Goal: Navigation & Orientation: Find specific page/section

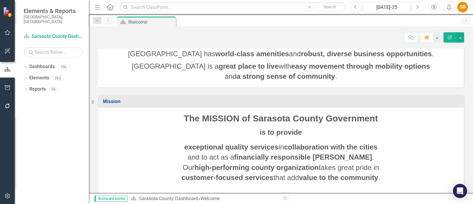
scroll to position [67, 0]
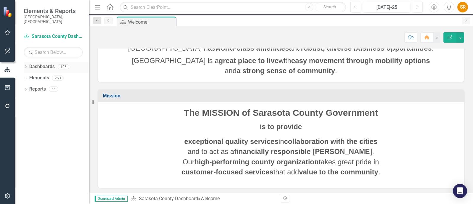
click at [44, 63] on link "Dashboards" at bounding box center [41, 66] width 25 height 7
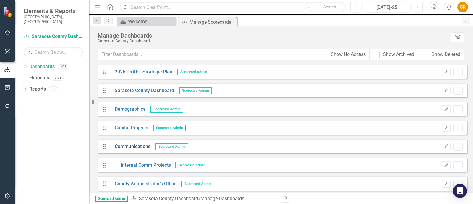
click at [140, 146] on link "Communications" at bounding box center [130, 146] width 40 height 7
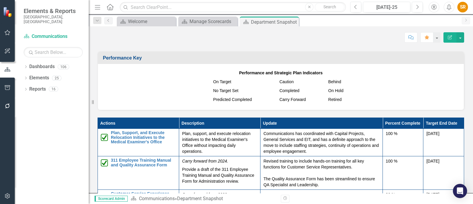
scroll to position [654, 0]
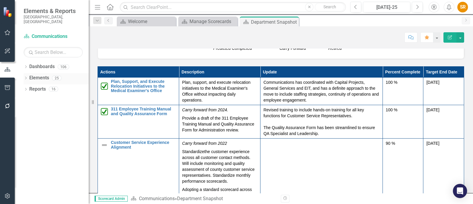
click at [41, 75] on link "Elements" at bounding box center [39, 78] width 20 height 7
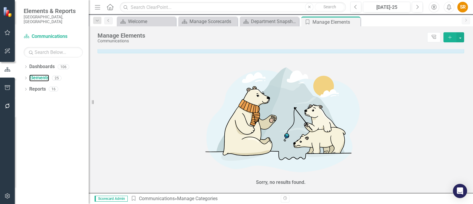
scroll to position [28, 0]
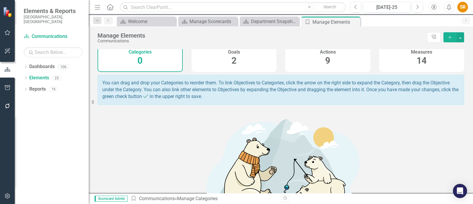
click at [322, 59] on div "Actions 9" at bounding box center [328, 56] width 85 height 32
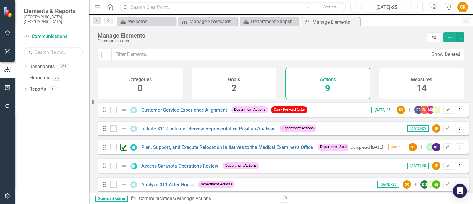
click at [446, 112] on icon "Edit" at bounding box center [448, 110] width 4 height 4
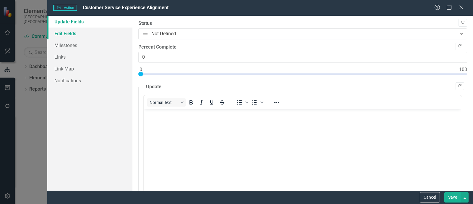
click at [71, 34] on link "Edit Fields" at bounding box center [89, 34] width 85 height 12
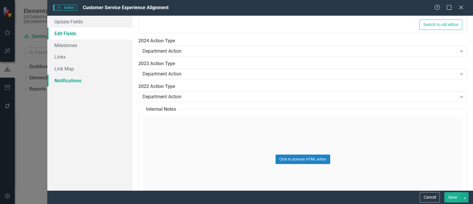
scroll to position [860, 0]
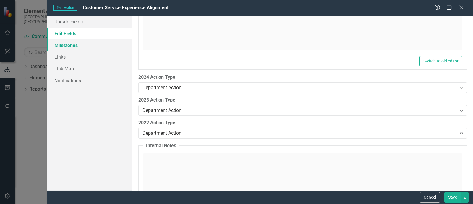
click at [73, 49] on link "Milestones" at bounding box center [89, 45] width 85 height 12
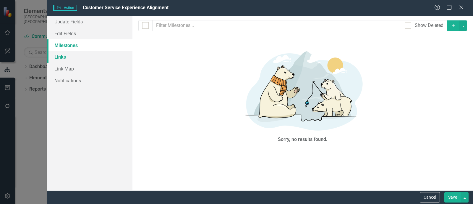
click at [65, 57] on link "Links" at bounding box center [89, 57] width 85 height 12
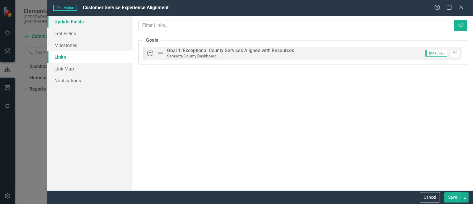
click at [67, 22] on link "Update Fields" at bounding box center [89, 22] width 85 height 12
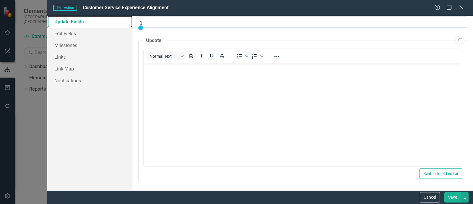
scroll to position [0, 0]
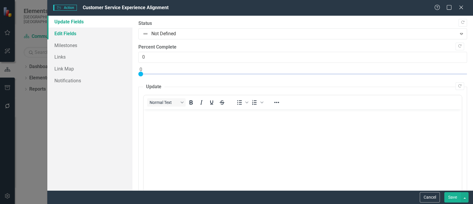
click at [68, 35] on link "Edit Fields" at bounding box center [89, 34] width 85 height 12
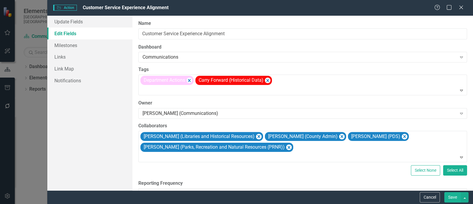
click at [457, 8] on div "Help Maximize Close" at bounding box center [451, 7] width 33 height 7
click at [463, 9] on icon at bounding box center [461, 7] width 4 height 4
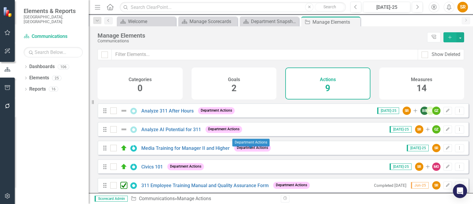
scroll to position [81, 0]
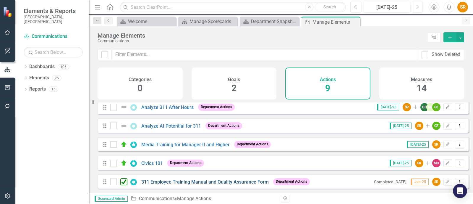
click at [182, 180] on link "311 Employee Training Manual and Quality Assurance Form" at bounding box center [205, 182] width 128 height 6
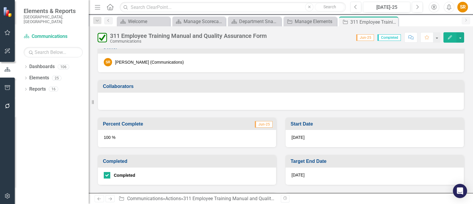
scroll to position [222, 0]
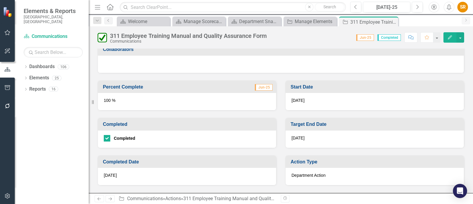
drag, startPoint x: 468, startPoint y: 125, endPoint x: 469, endPoint y: 146, distance: 21.6
click at [469, 146] on div "Name 311 Employee Training Manual and Quality Assurance Form Goals Goal 1: Exce…" at bounding box center [281, 121] width 385 height 144
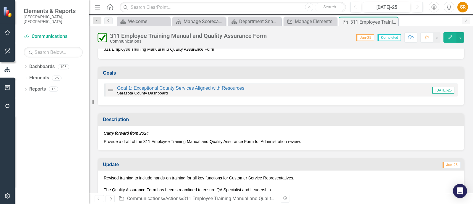
scroll to position [12, 0]
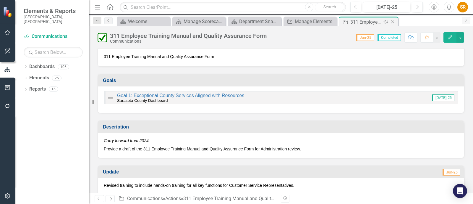
click at [394, 20] on icon "Close" at bounding box center [393, 22] width 6 height 5
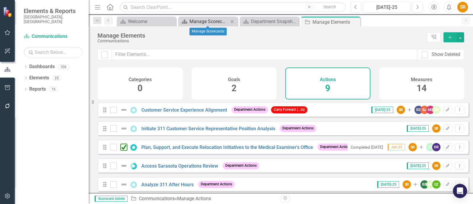
click at [190, 22] on div "Manage Scorecards" at bounding box center [209, 21] width 39 height 7
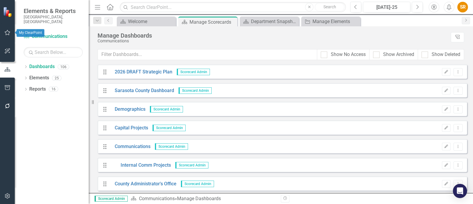
click at [9, 32] on icon "button" at bounding box center [7, 32] width 6 height 5
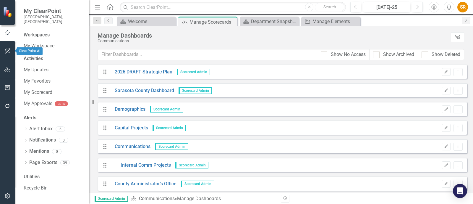
click at [6, 49] on icon "button" at bounding box center [7, 51] width 6 height 5
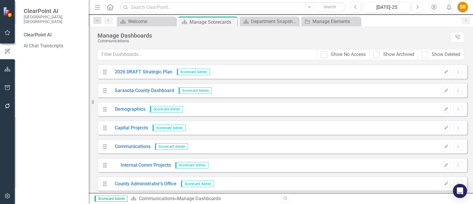
click at [4, 70] on icon "button" at bounding box center [7, 69] width 6 height 5
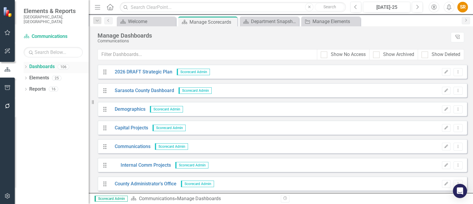
click at [43, 63] on link "Dashboards" at bounding box center [41, 66] width 25 height 7
click at [27, 77] on icon "Dropdown" at bounding box center [26, 78] width 4 height 3
click at [45, 63] on link "Dashboards" at bounding box center [41, 66] width 25 height 7
click at [5, 72] on button "button" at bounding box center [7, 70] width 15 height 10
click at [109, 7] on icon "Home" at bounding box center [110, 7] width 8 height 6
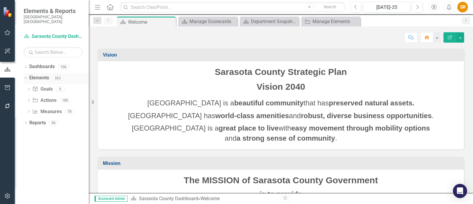
click at [37, 75] on link "Elements" at bounding box center [39, 78] width 20 height 7
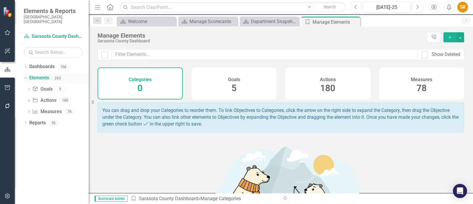
click at [26, 76] on div "Dropdown" at bounding box center [24, 78] width 5 height 4
click at [26, 77] on icon "Dropdown" at bounding box center [26, 78] width 4 height 3
click at [27, 66] on icon "Dropdown" at bounding box center [26, 67] width 4 height 3
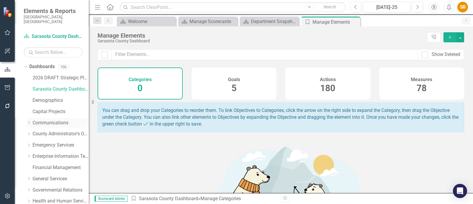
click at [54, 120] on link "Communications" at bounding box center [61, 123] width 56 height 7
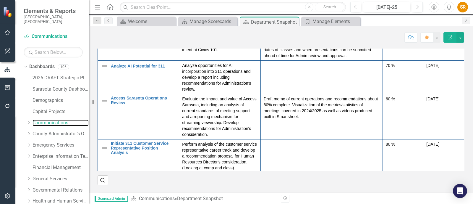
scroll to position [185, 0]
